Goal: Use online tool/utility: Utilize a website feature to perform a specific function

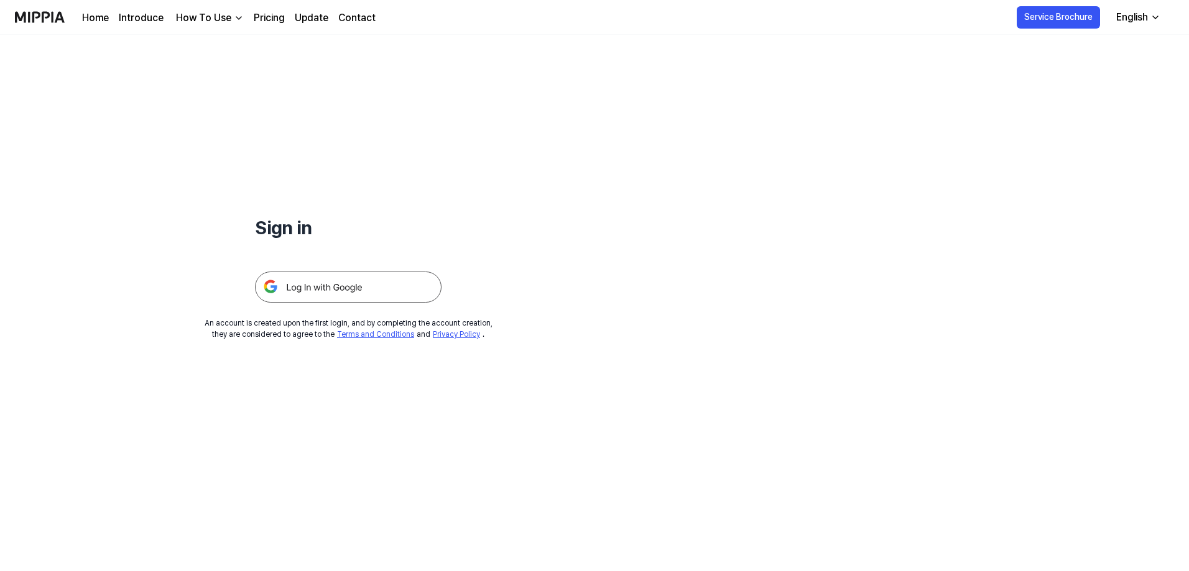
click at [301, 291] on img at bounding box center [348, 287] width 187 height 31
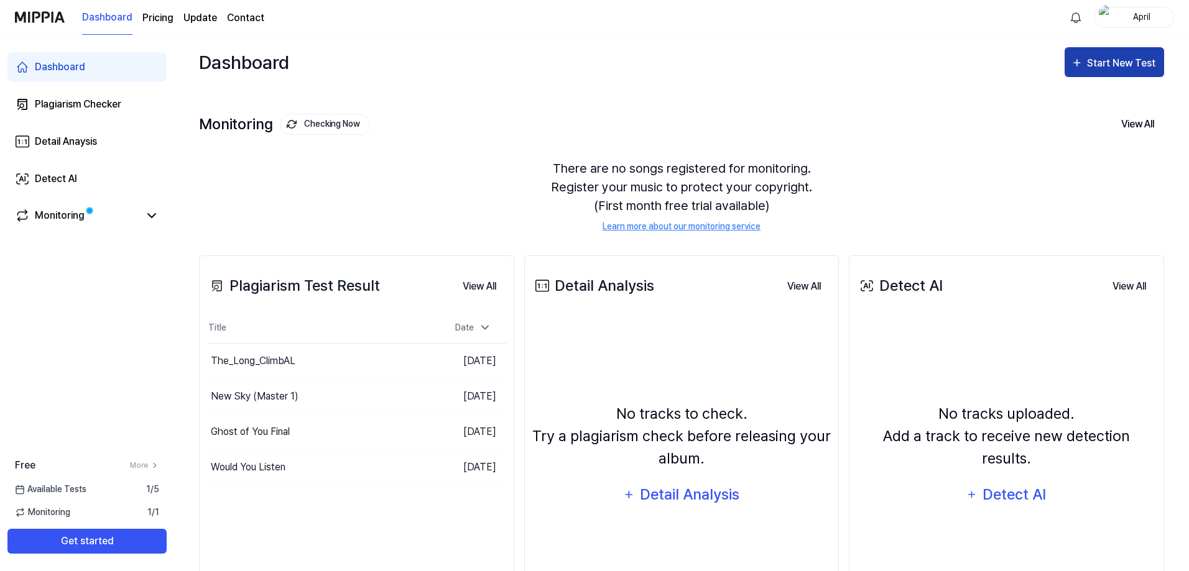
click at [1113, 68] on div "Start New Test" at bounding box center [1122, 63] width 71 height 16
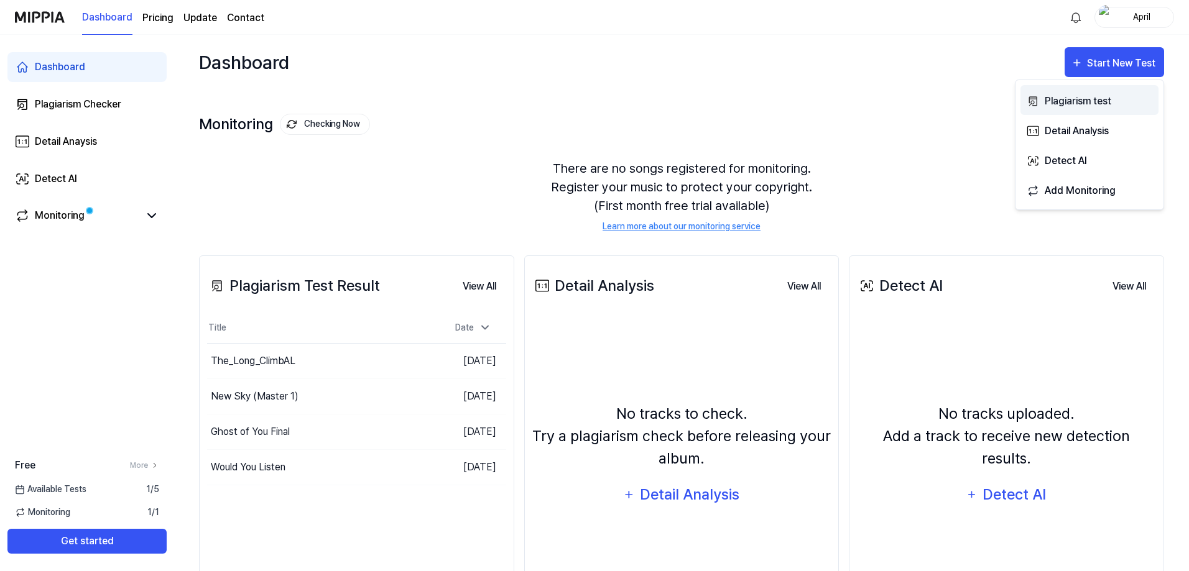
click at [1078, 104] on div "Plagiarism test" at bounding box center [1099, 101] width 108 height 16
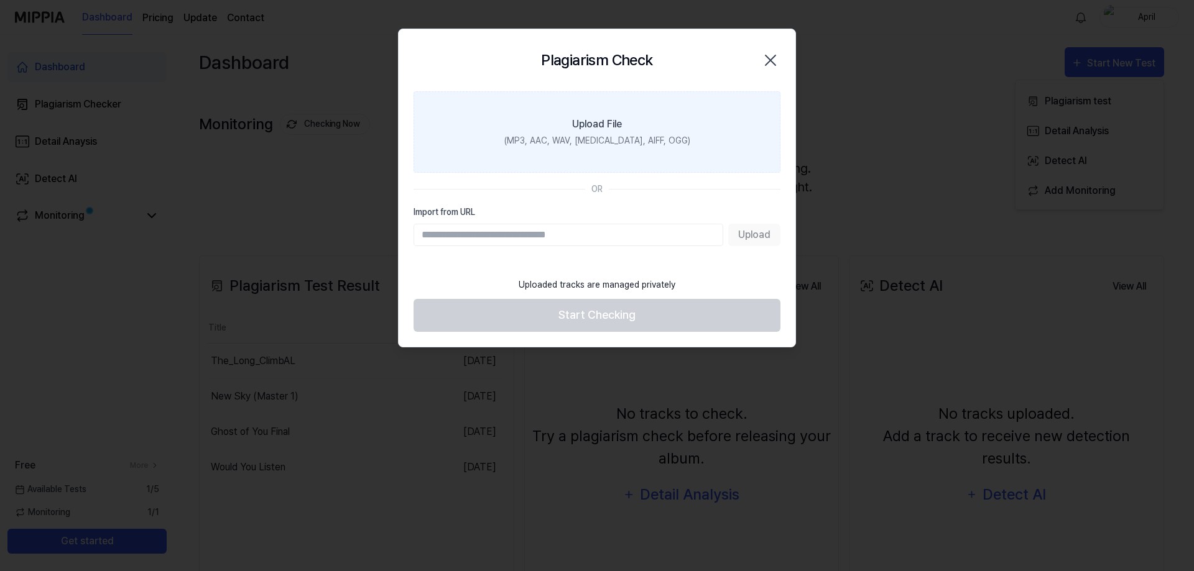
click at [612, 119] on div "Upload File" at bounding box center [597, 124] width 50 height 15
click at [0, 0] on input "Upload File (MP3, AAC, WAV, [MEDICAL_DATA], AIFF, OGG)" at bounding box center [0, 0] width 0 height 0
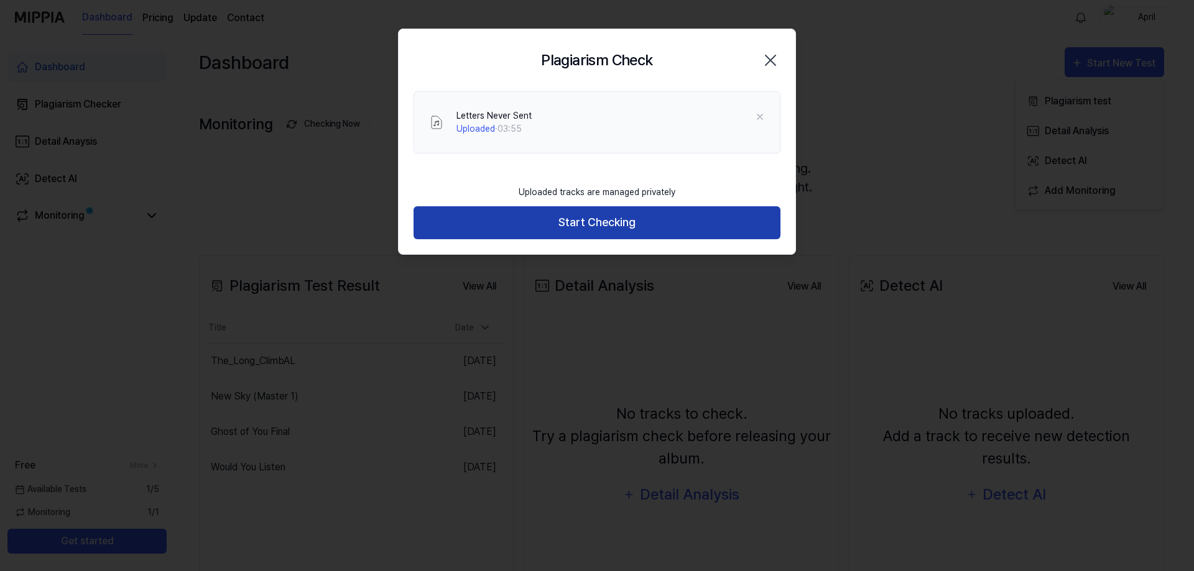
click at [574, 223] on button "Start Checking" at bounding box center [596, 222] width 367 height 33
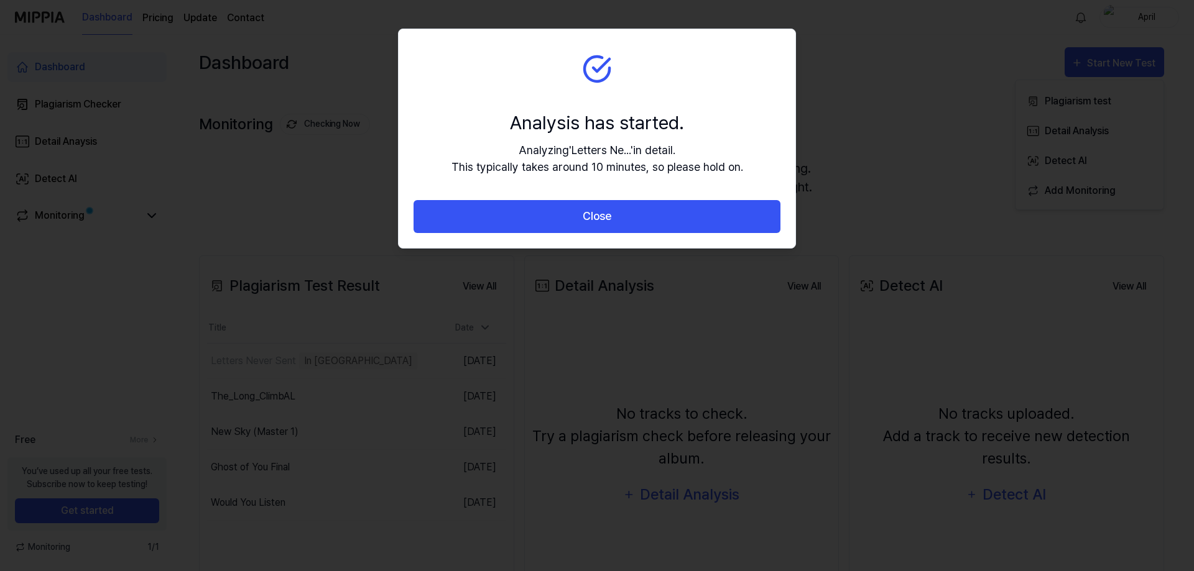
click at [574, 223] on button "Close" at bounding box center [596, 216] width 367 height 33
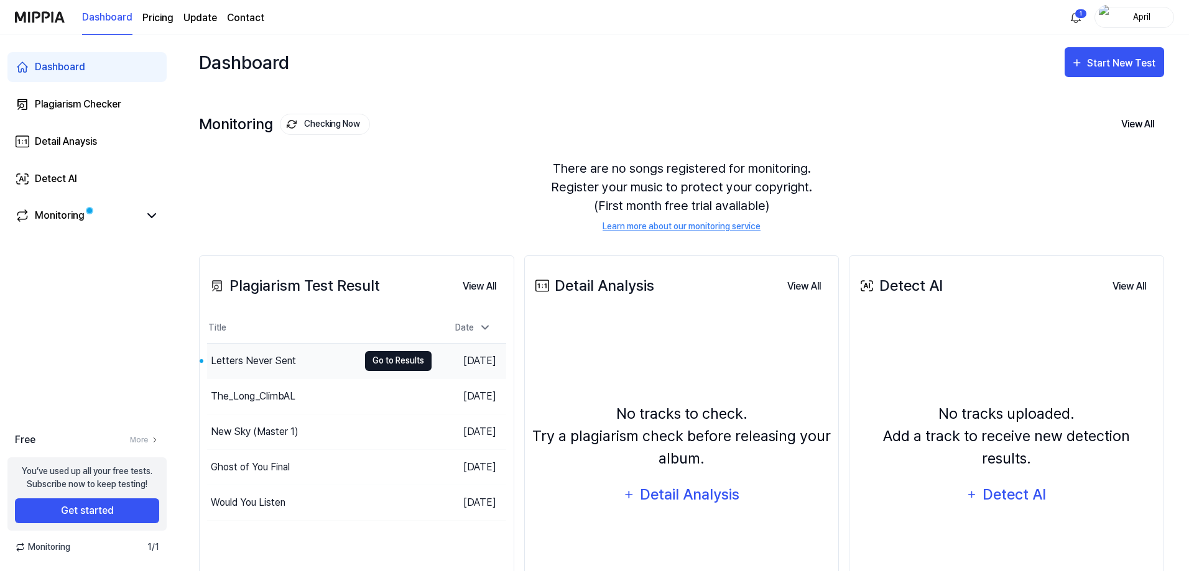
click at [383, 366] on button "Go to Results" at bounding box center [398, 361] width 67 height 20
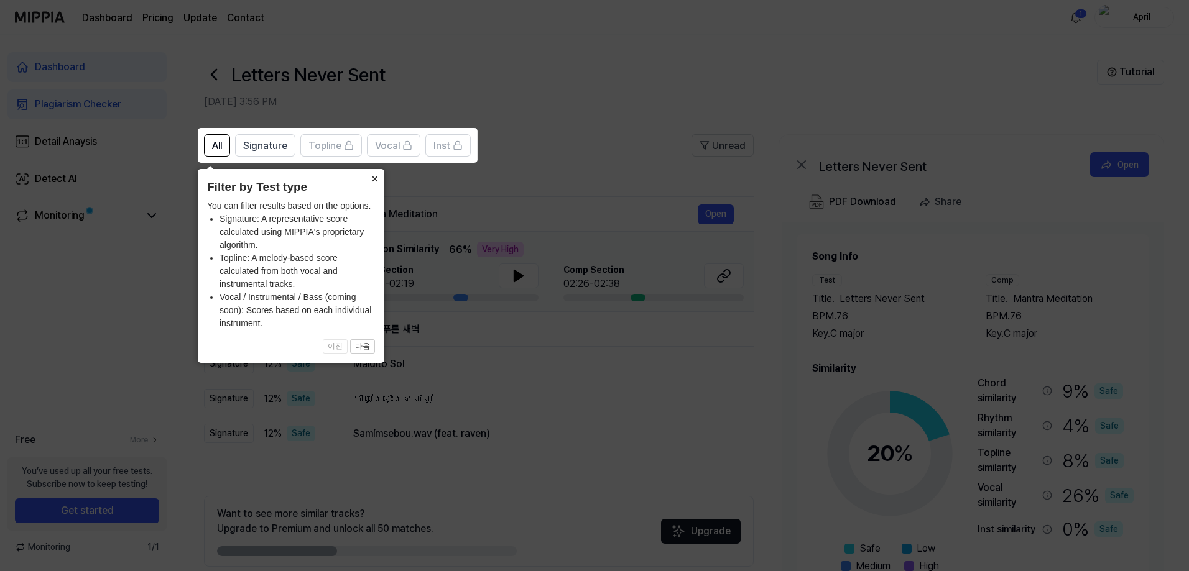
click at [374, 175] on button "×" at bounding box center [374, 177] width 20 height 17
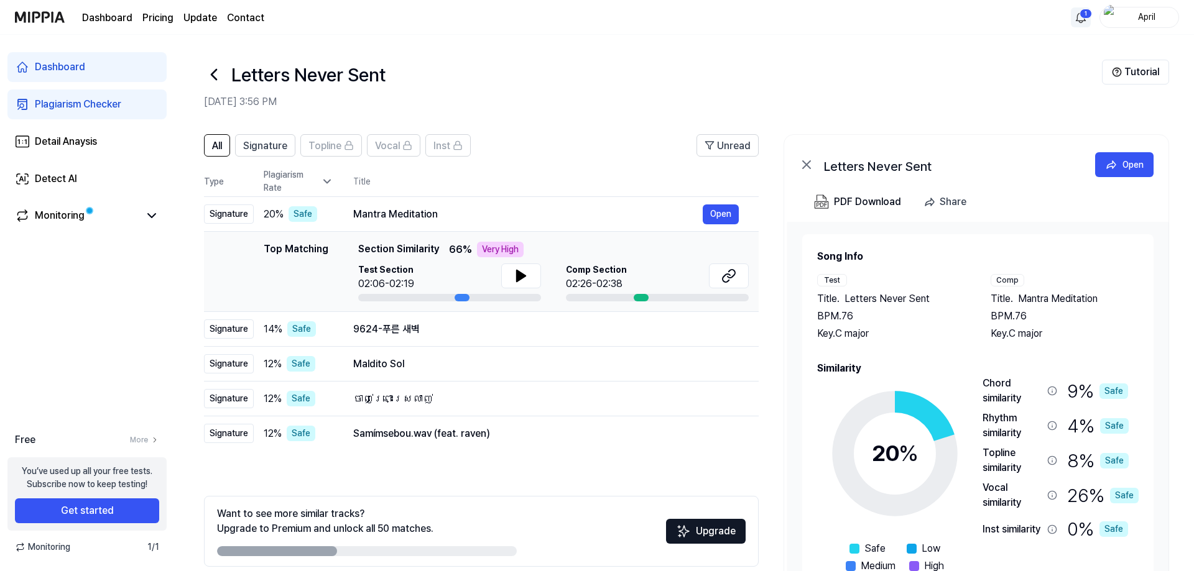
click at [1080, 8] on html "Dashboard Pricing Update Contact [DATE] Dashboard Plagiarism Checker Detail Ana…" at bounding box center [597, 285] width 1194 height 571
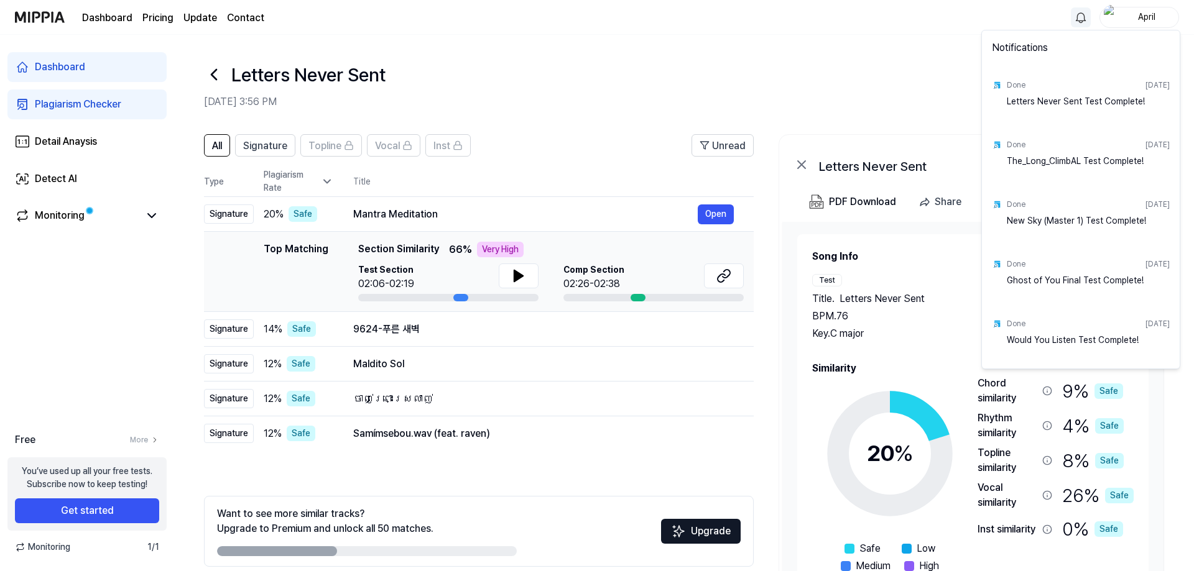
click at [1151, 14] on html "Dashboard Pricing Update Contact April Dashboard Plagiarism Checker Detail Anay…" at bounding box center [597, 285] width 1194 height 571
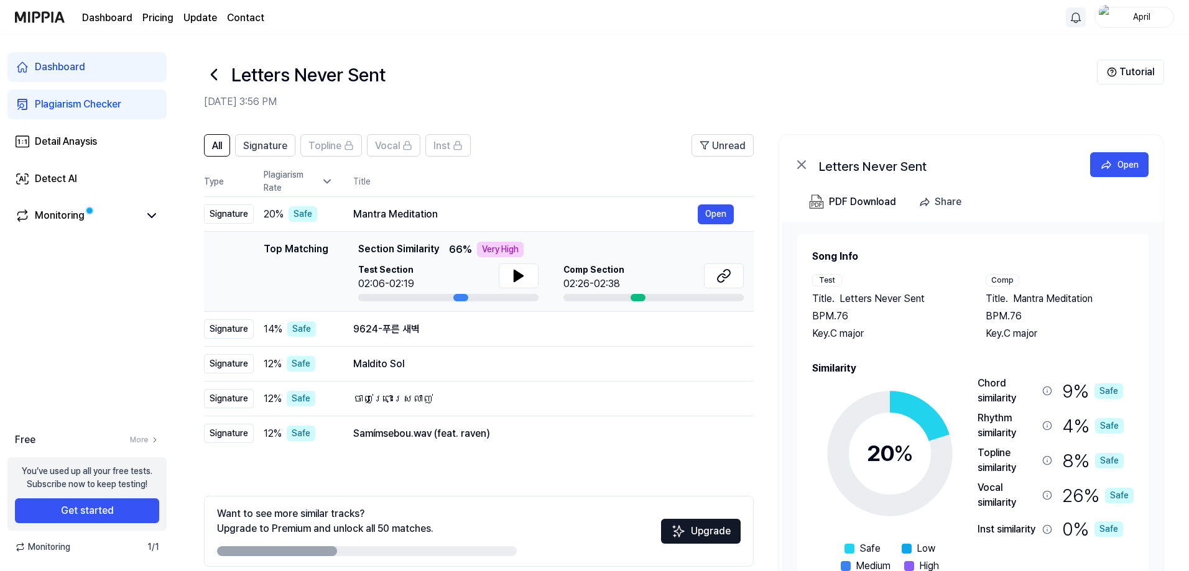
click at [1141, 12] on div "April" at bounding box center [1134, 17] width 80 height 21
click at [1041, 112] on button "Log out" at bounding box center [1094, 113] width 143 height 13
